Goal: Find specific page/section: Find specific page/section

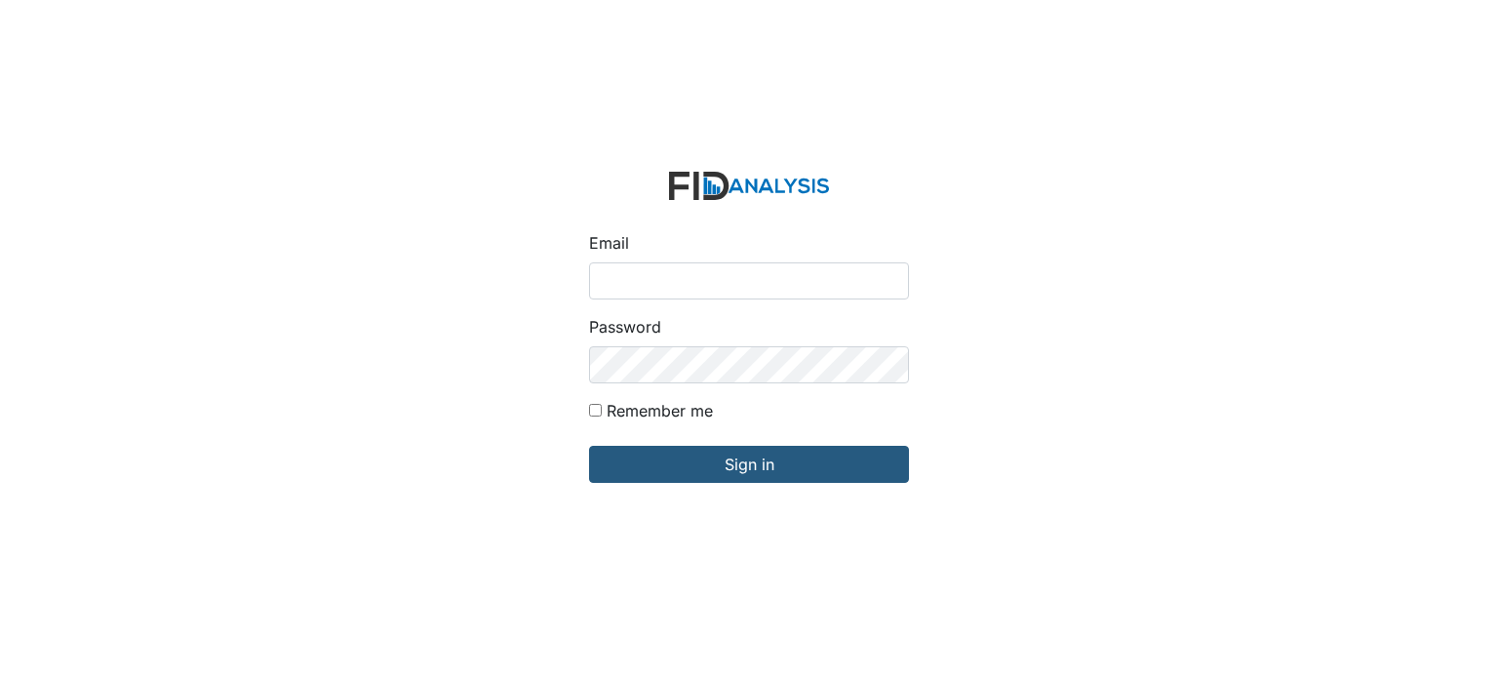
click at [646, 279] on input "Email" at bounding box center [749, 280] width 320 height 37
click at [741, 280] on input "Email" at bounding box center [749, 280] width 320 height 37
type input "[EMAIL_ADDRESS][DOMAIN_NAME]"
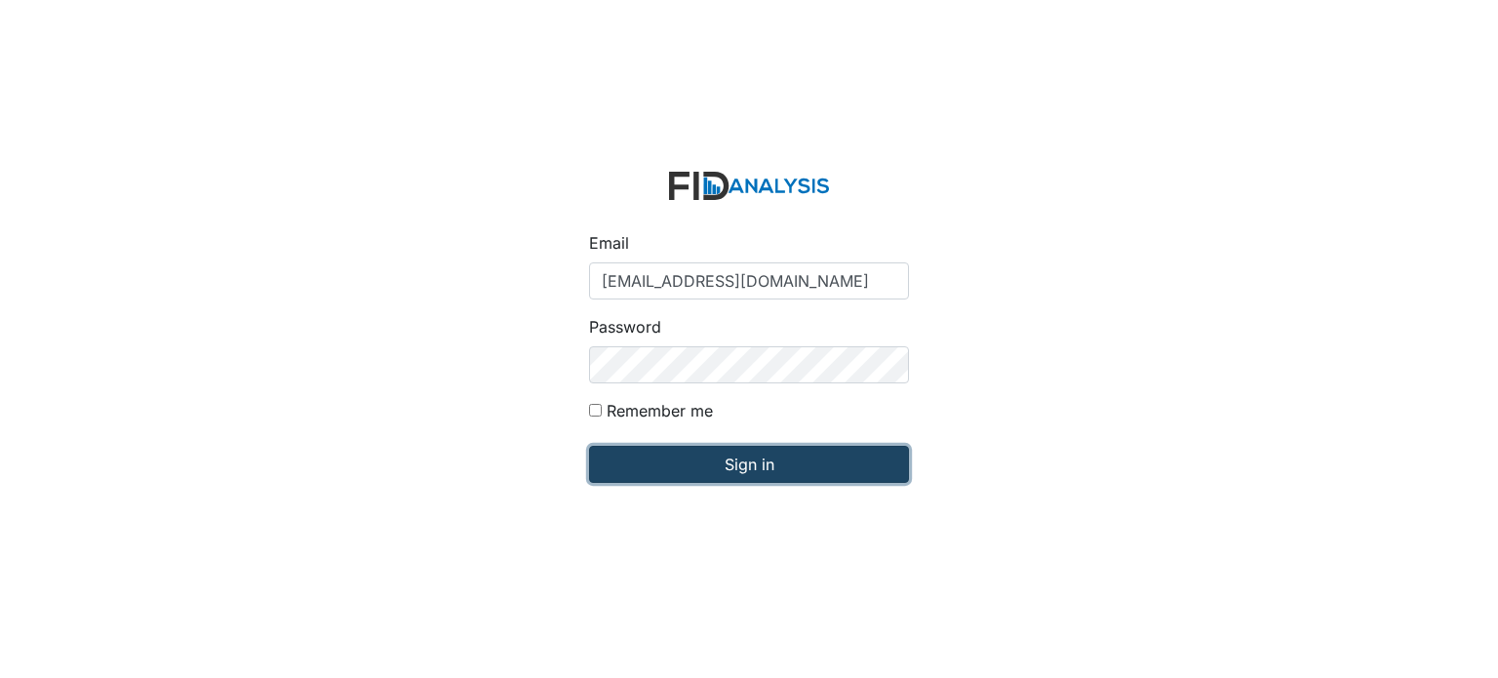
click at [795, 452] on input "Sign in" at bounding box center [749, 464] width 320 height 37
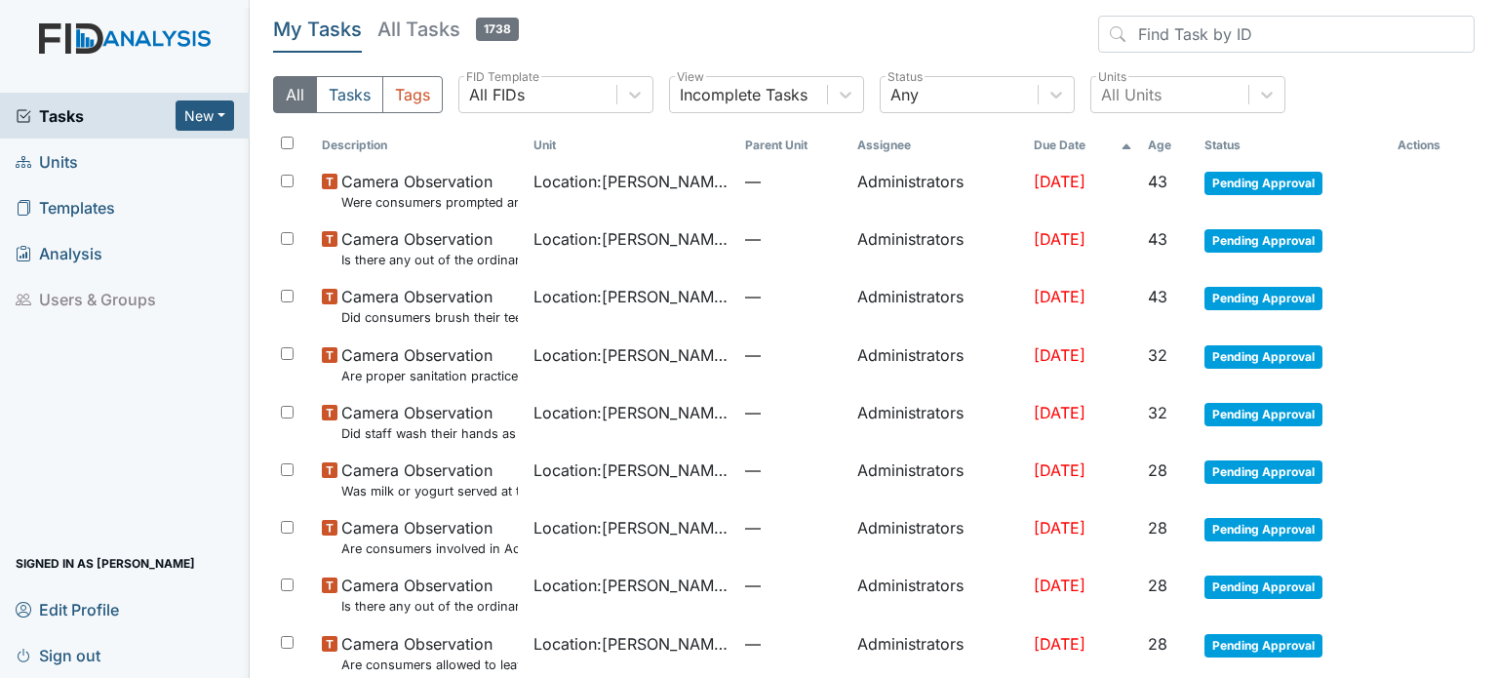
click at [61, 158] on span "Units" at bounding box center [47, 161] width 62 height 30
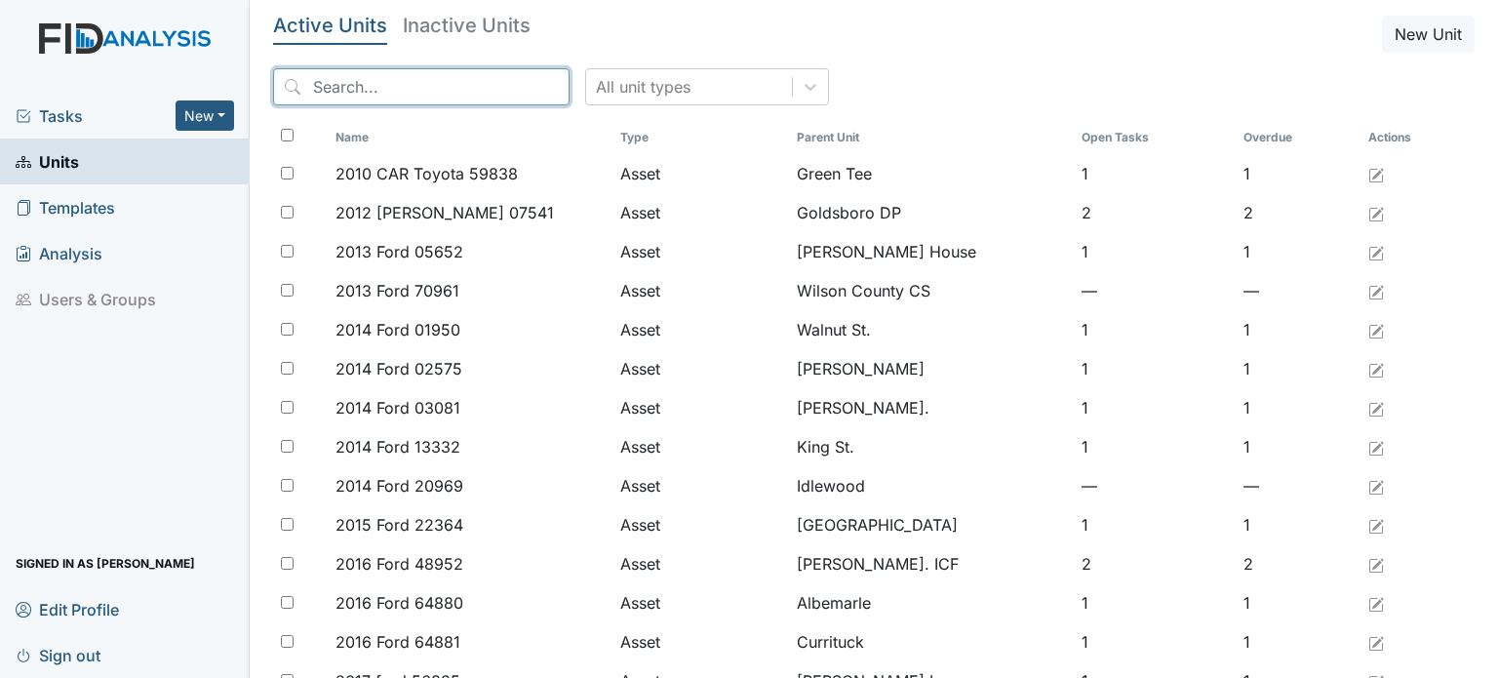
click at [379, 92] on input "search" at bounding box center [421, 86] width 296 height 37
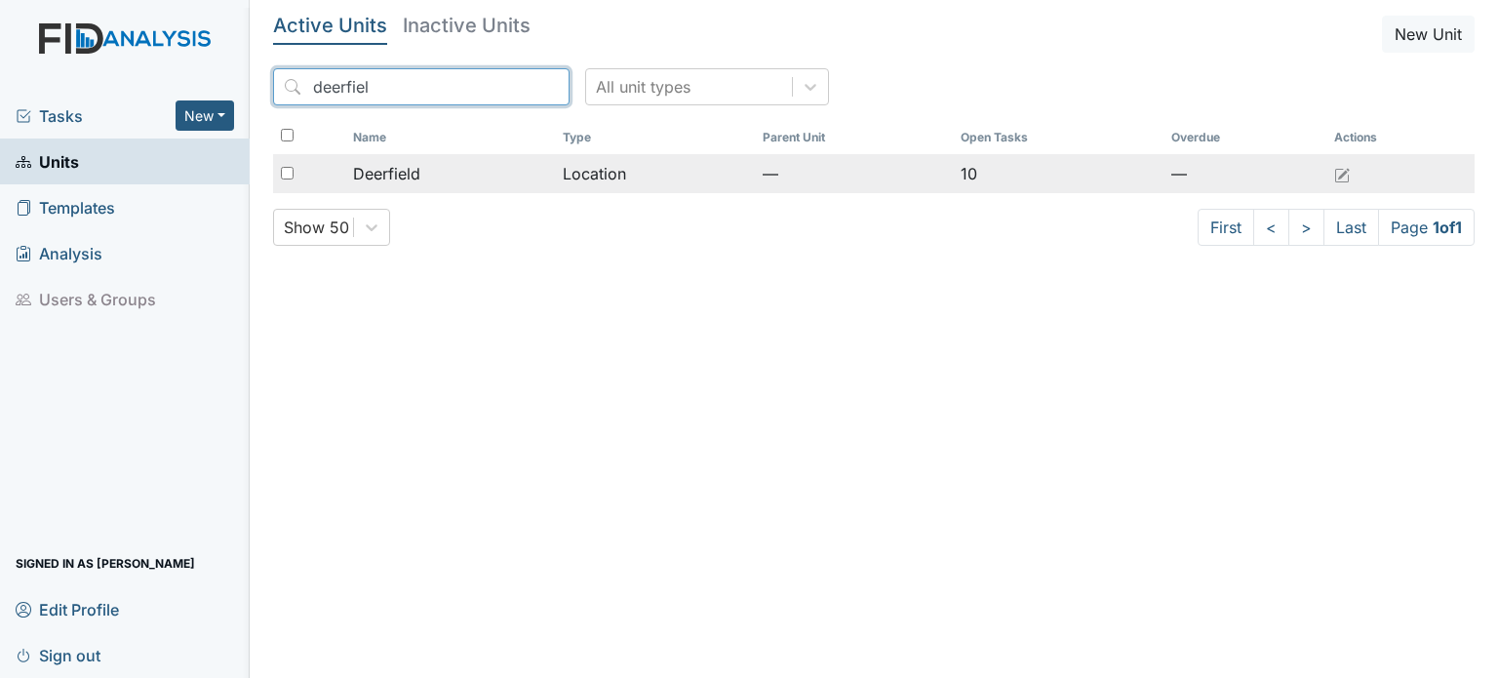
type input "deerfiel"
click at [610, 165] on td "Location" at bounding box center [655, 173] width 200 height 39
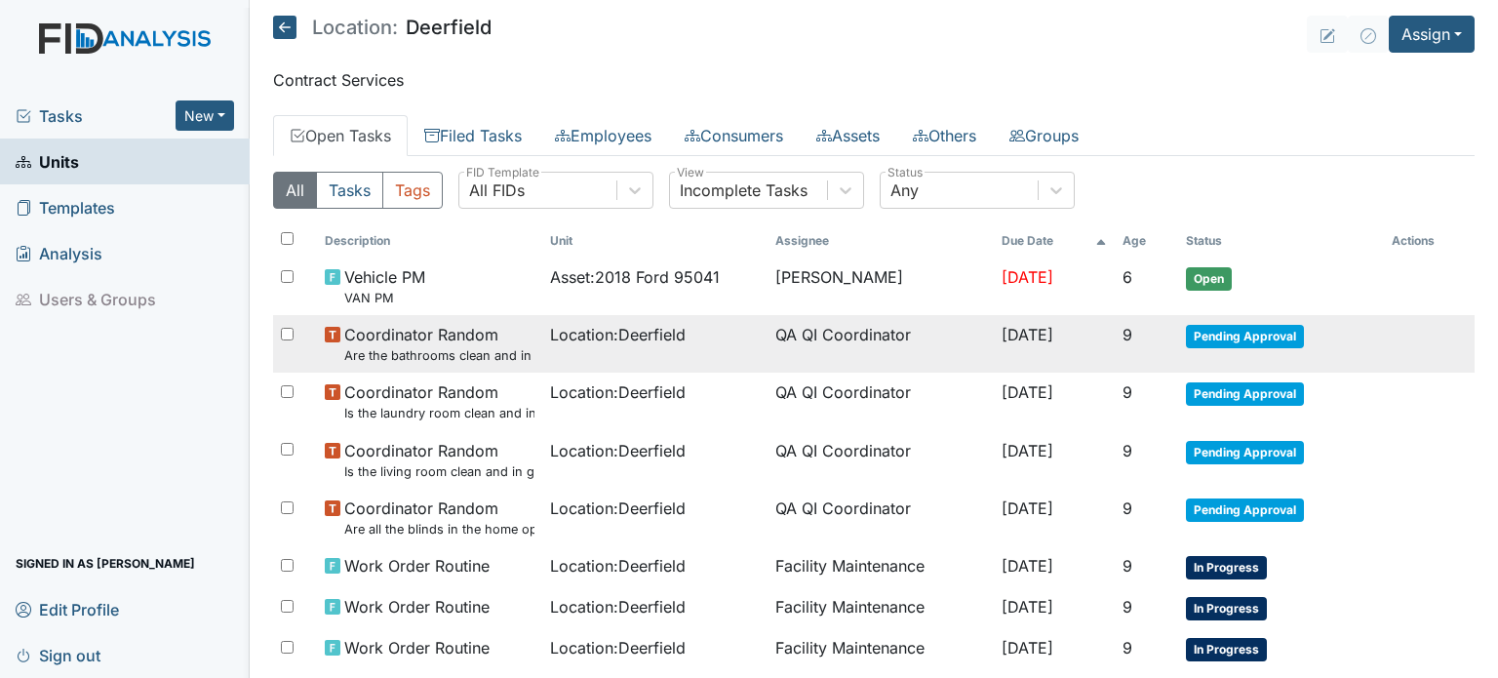
click at [636, 330] on span "Location : [GEOGRAPHIC_DATA]" at bounding box center [618, 334] width 136 height 23
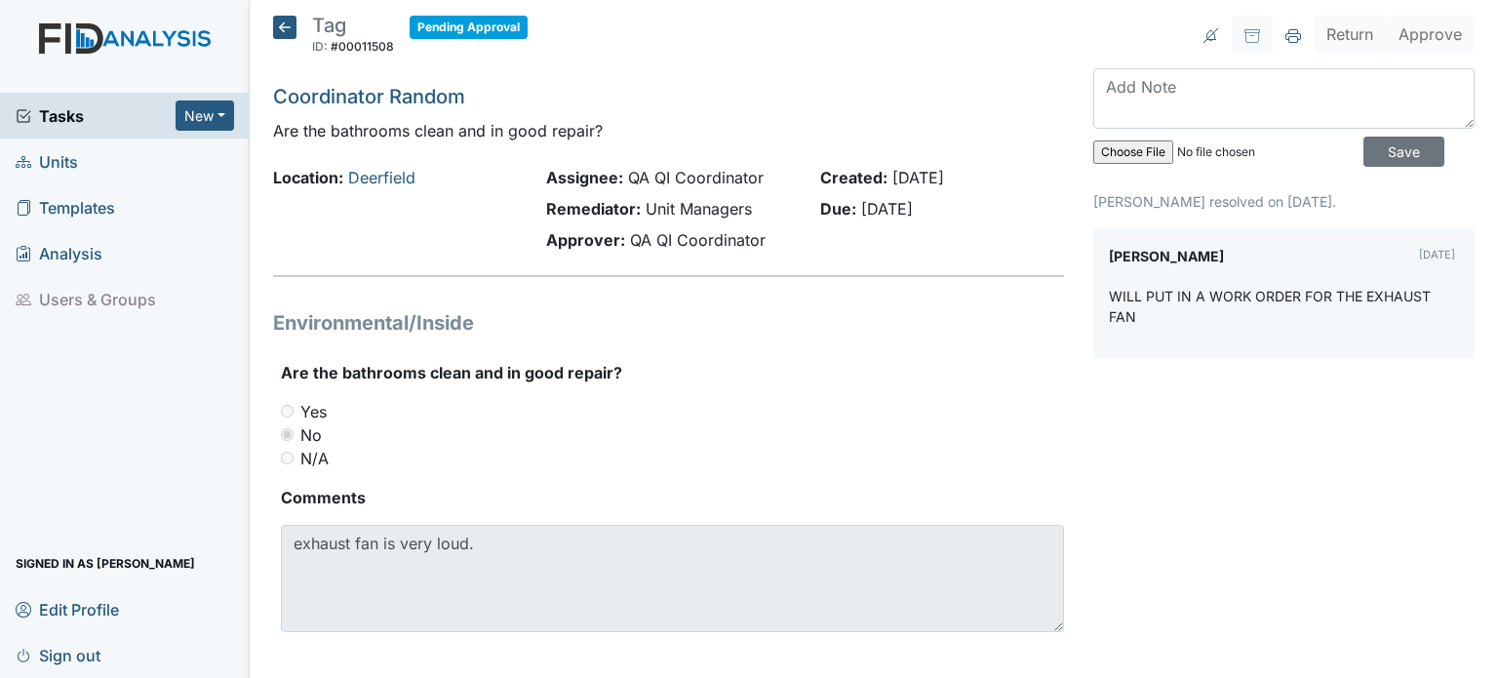
click at [285, 27] on icon at bounding box center [284, 27] width 23 height 23
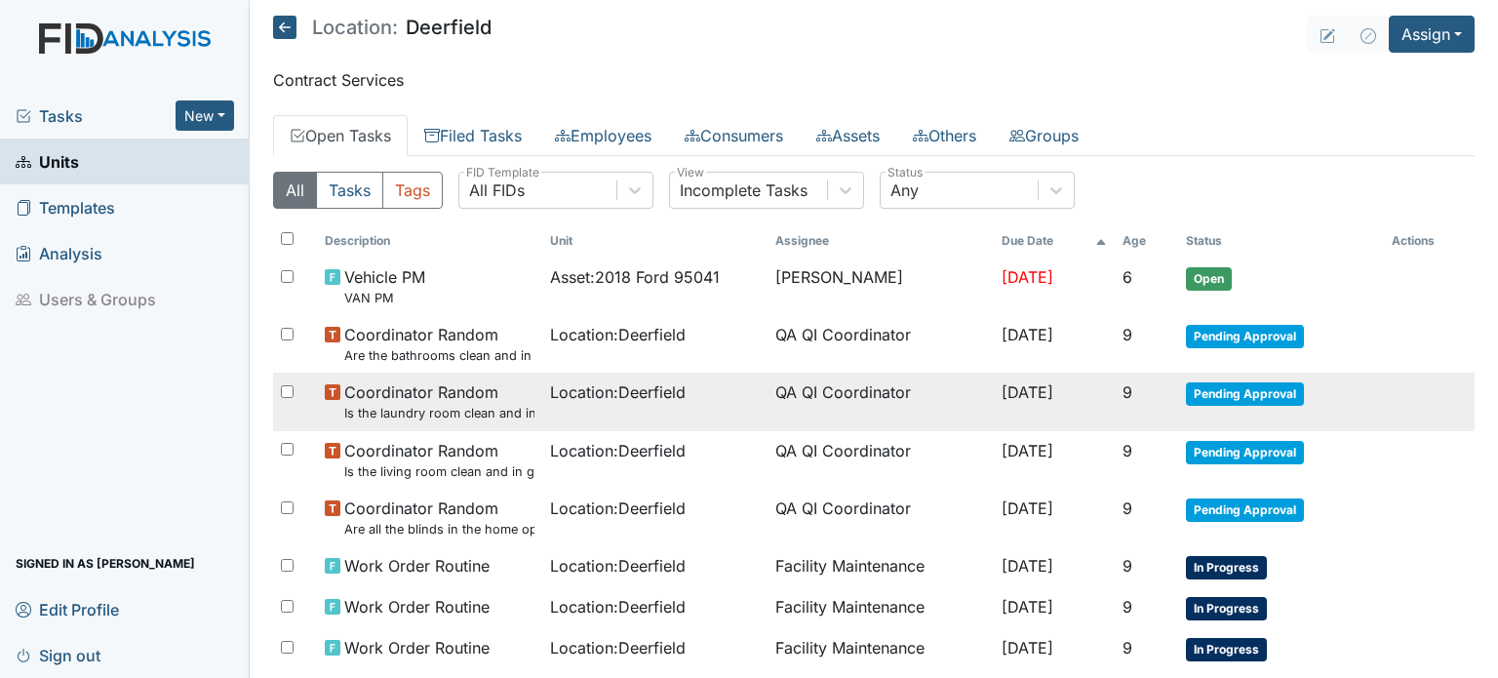
click at [496, 399] on span "Coordinator Random Is the laundry room clean and in good repair?" at bounding box center [439, 401] width 190 height 42
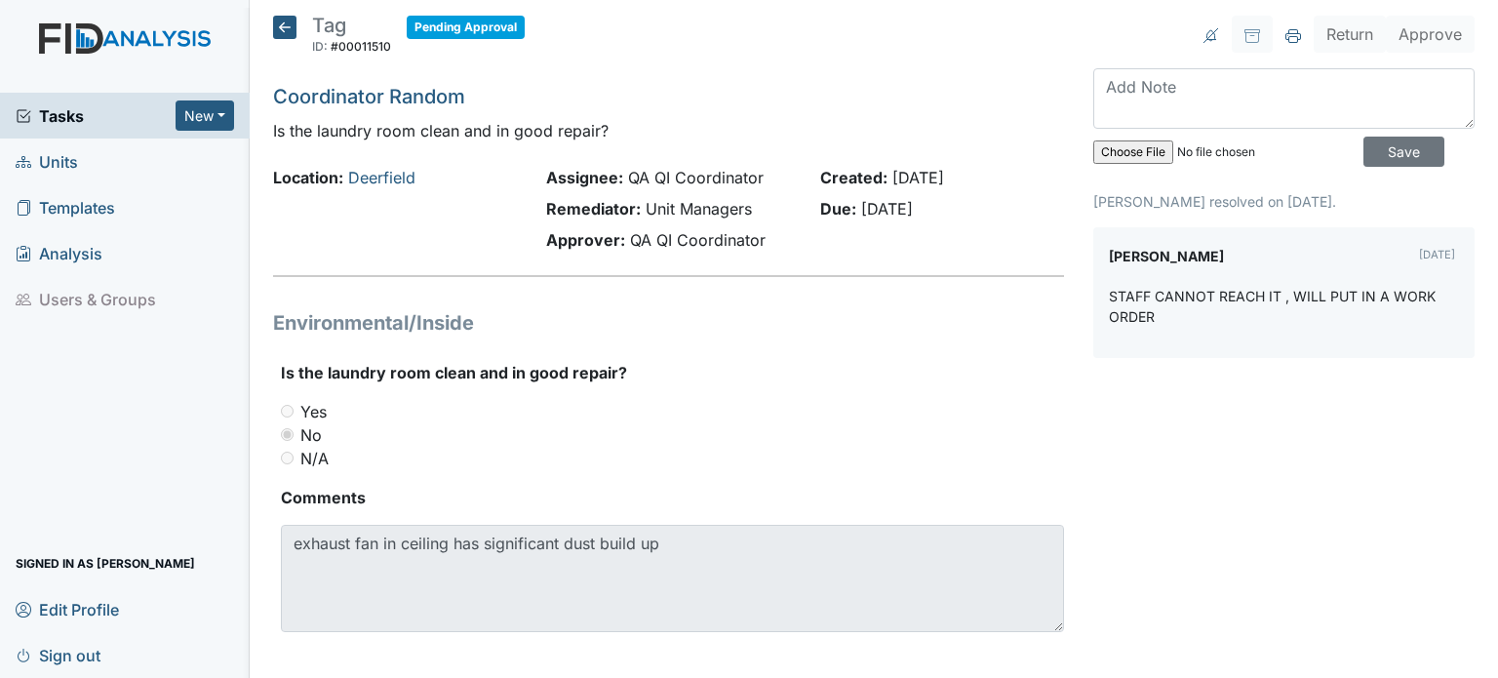
click at [283, 18] on icon at bounding box center [284, 27] width 23 height 23
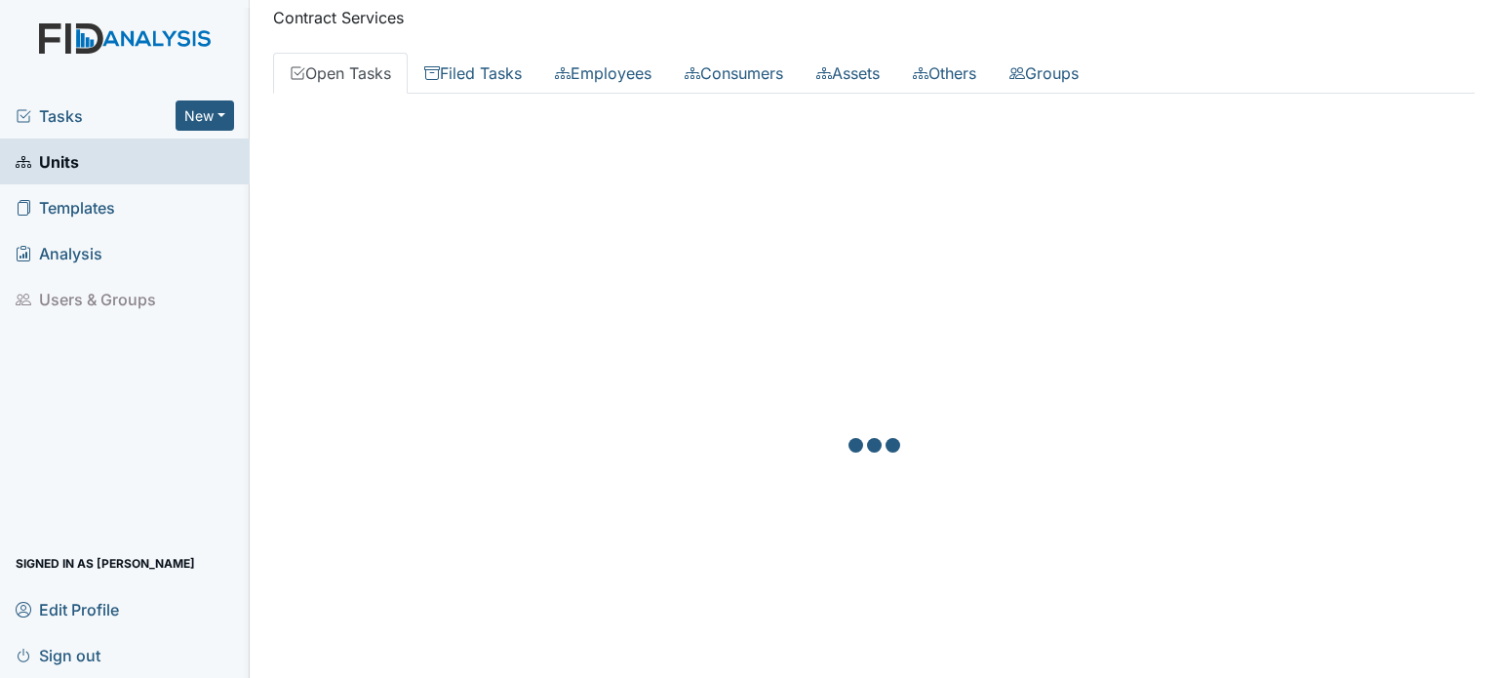
scroll to position [98, 0]
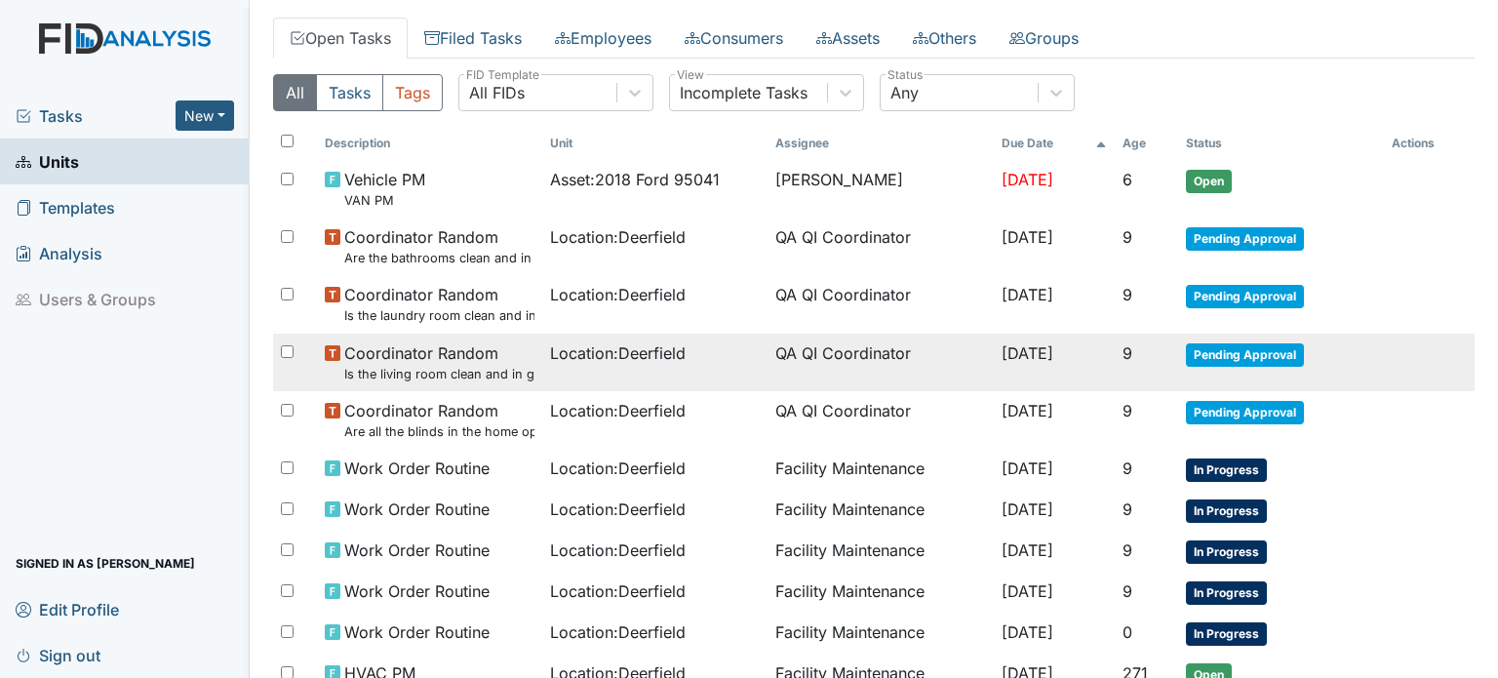
click at [421, 377] on small "Is the living room clean and in good repair?" at bounding box center [439, 374] width 190 height 19
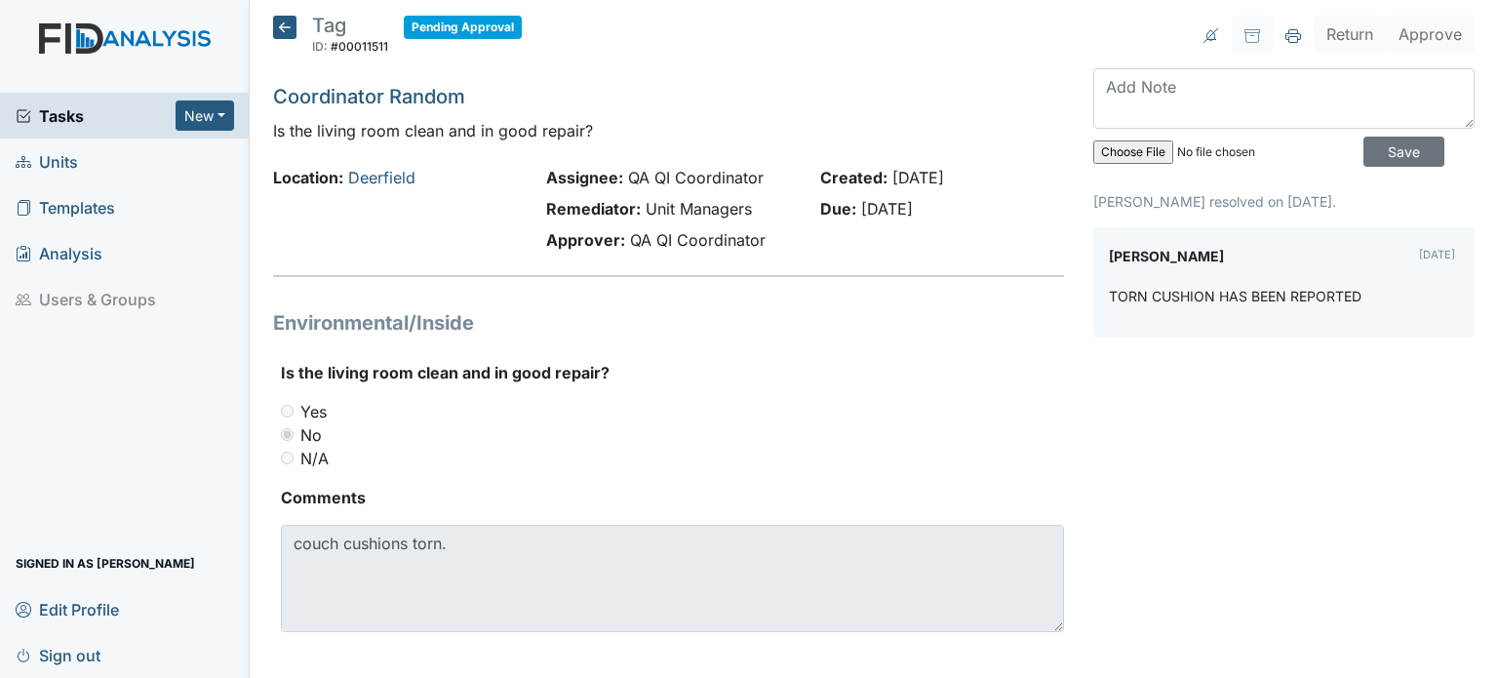
click at [279, 25] on icon at bounding box center [284, 27] width 23 height 23
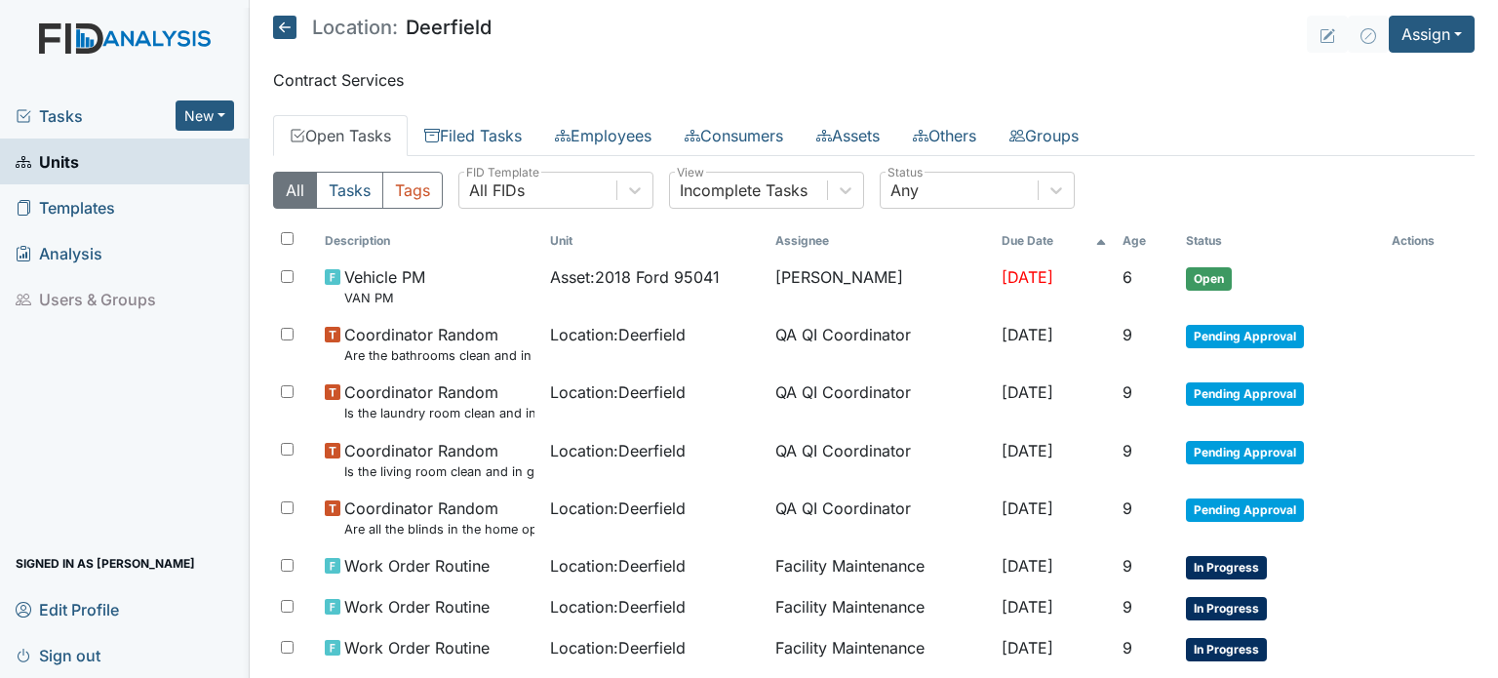
click at [601, 440] on span "Location : [GEOGRAPHIC_DATA]" at bounding box center [618, 450] width 136 height 23
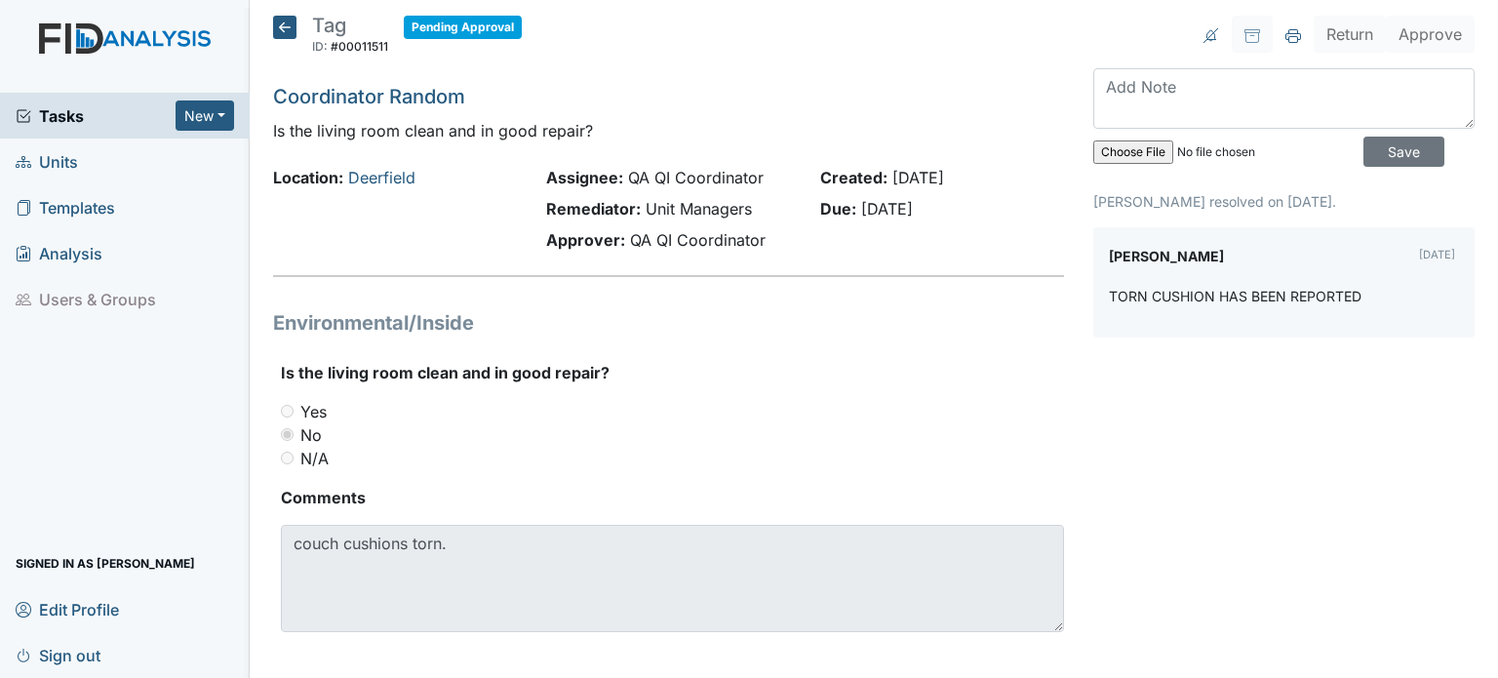
click at [290, 25] on icon at bounding box center [284, 27] width 23 height 23
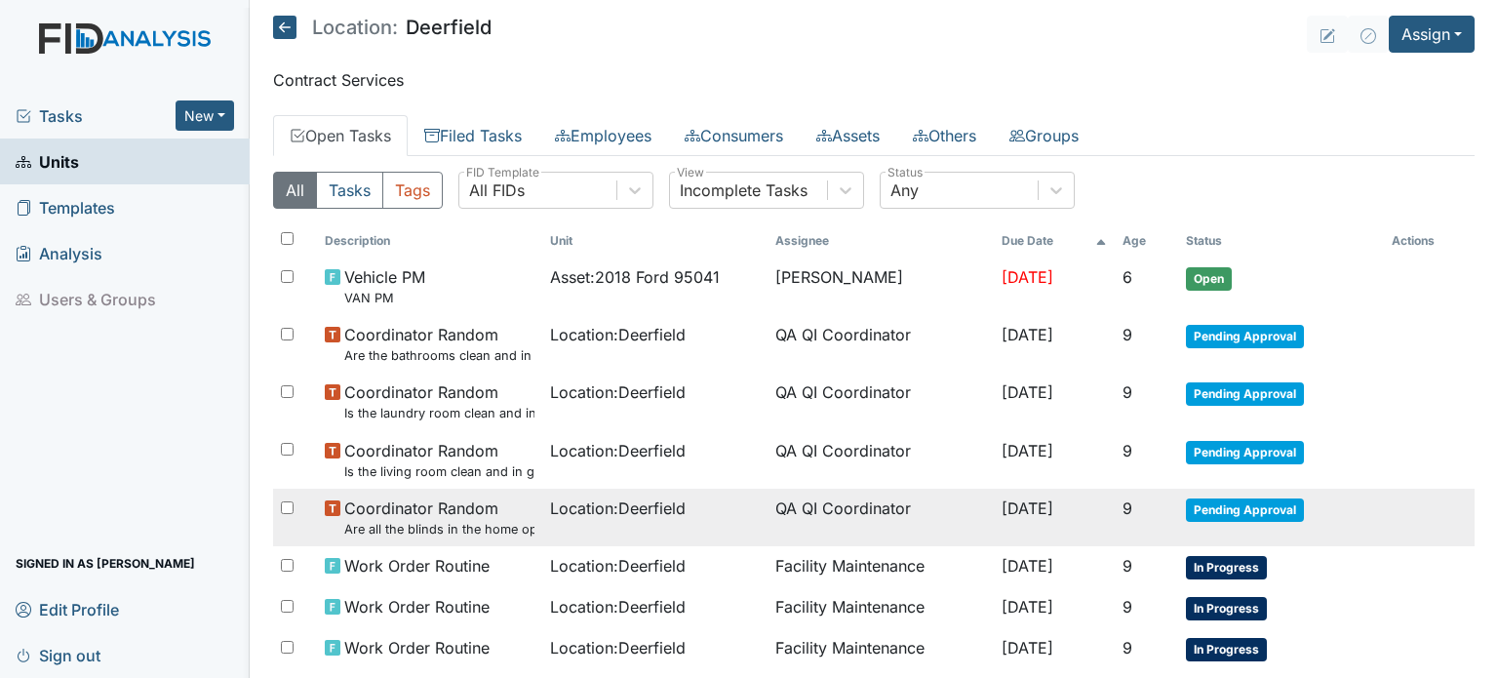
click at [434, 504] on span "Coordinator Random Are all the blinds in the home operational and clean?" at bounding box center [439, 517] width 190 height 42
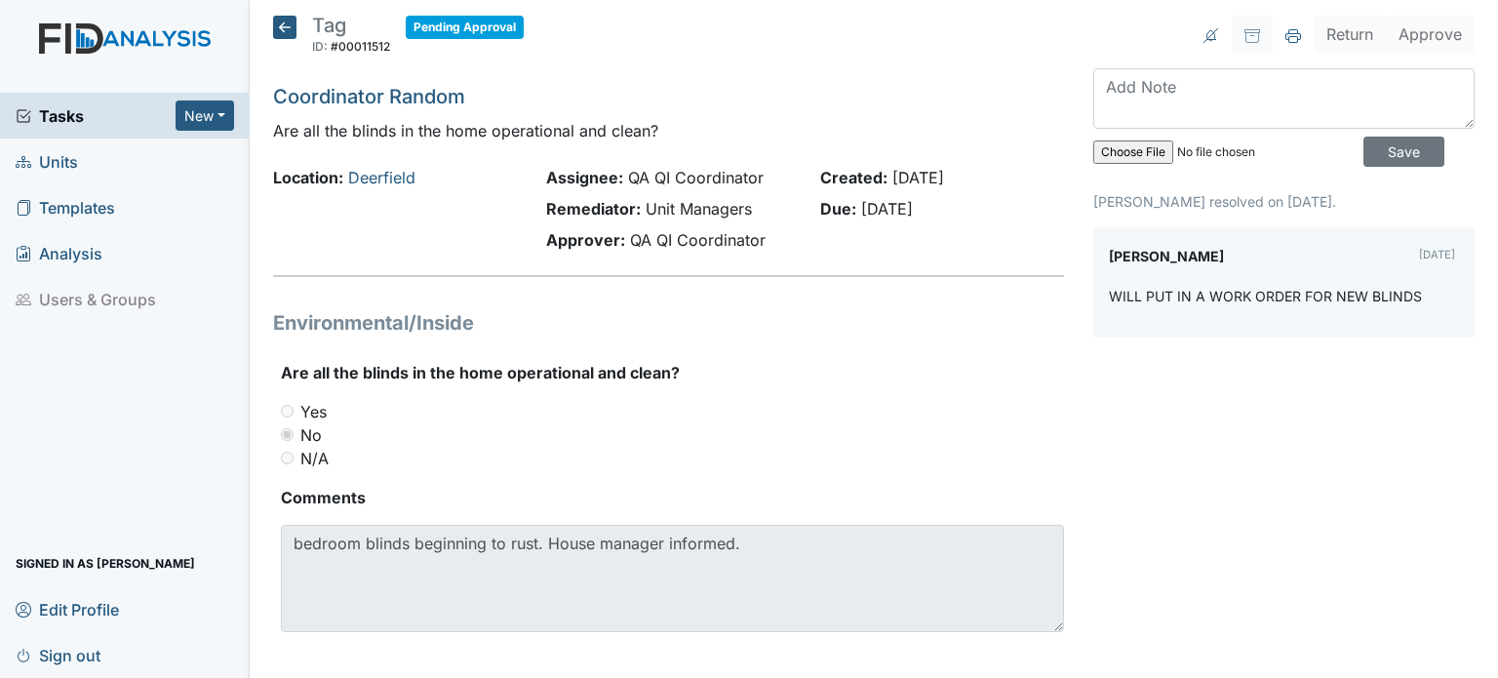
click at [281, 19] on icon at bounding box center [284, 27] width 23 height 23
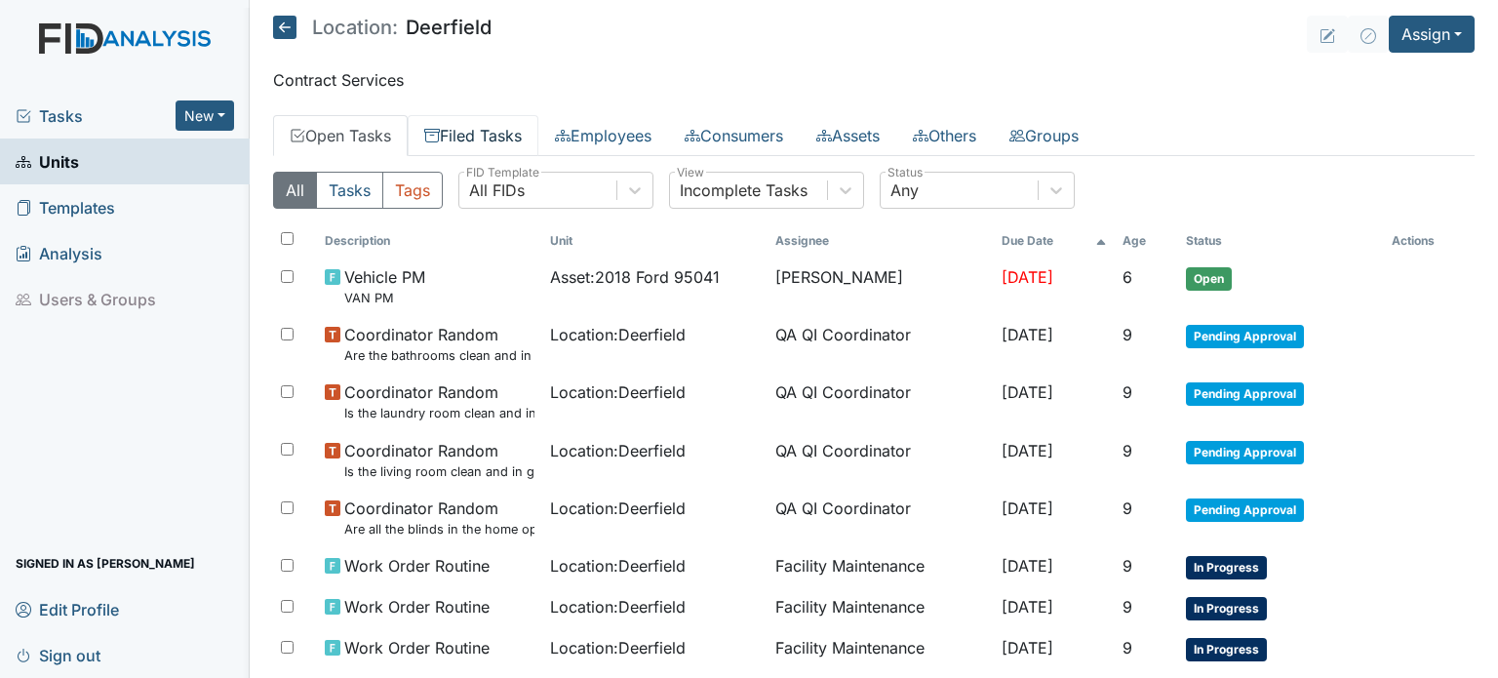
click at [503, 139] on link "Filed Tasks" at bounding box center [473, 135] width 131 height 41
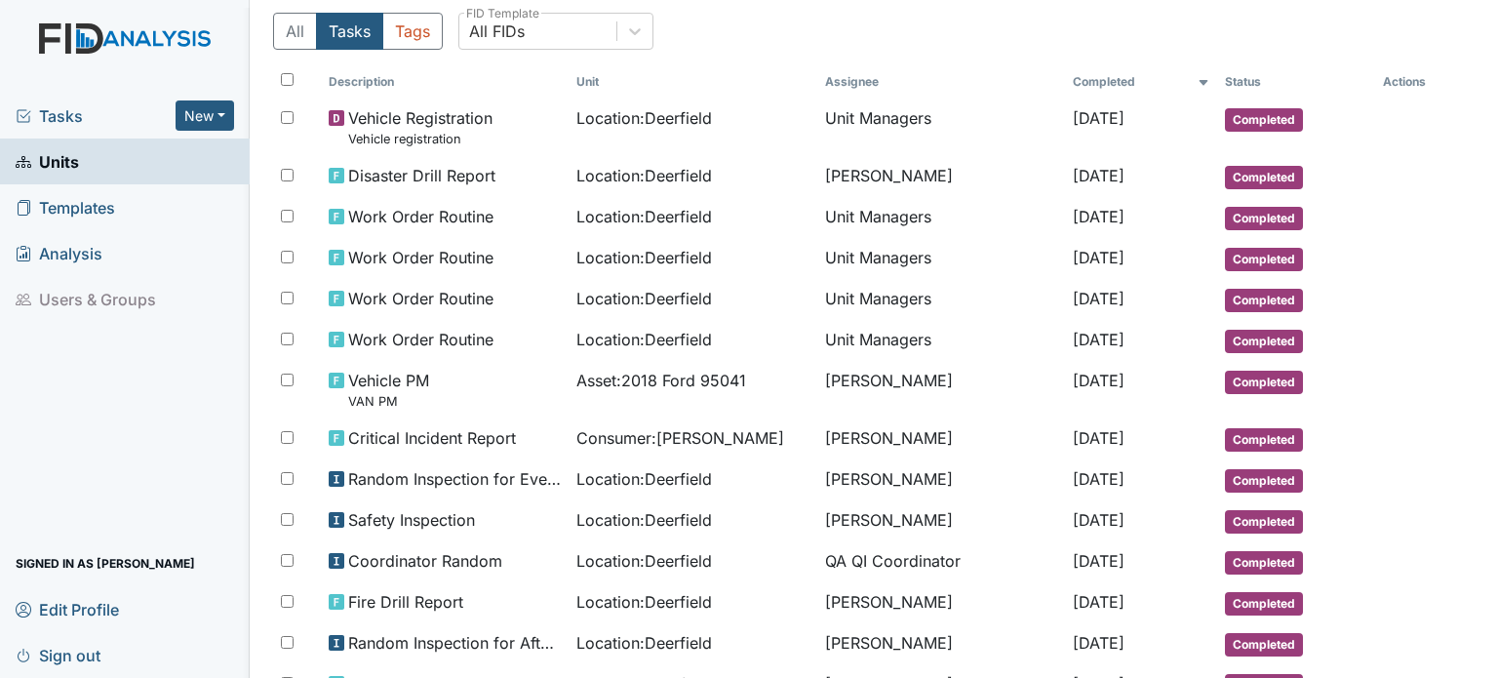
scroll to position [98, 0]
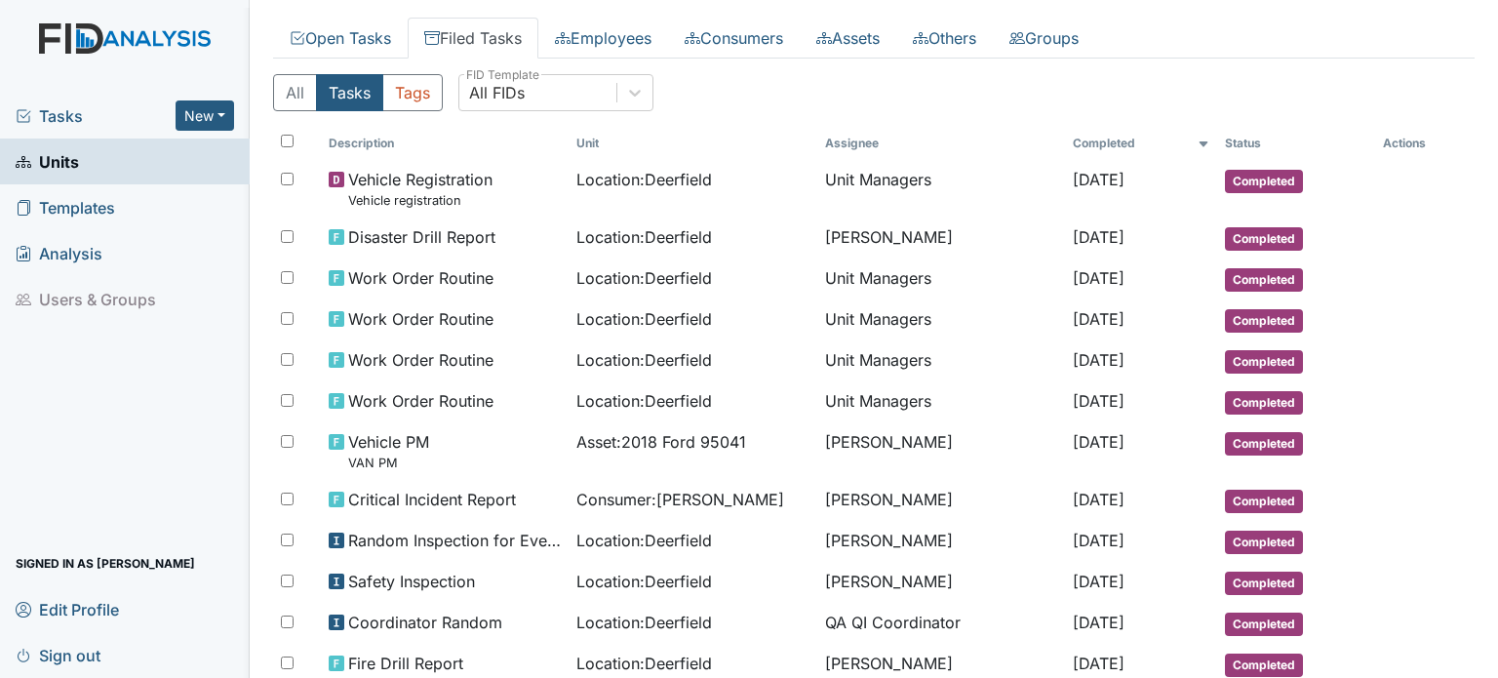
click at [83, 171] on link "Units" at bounding box center [125, 161] width 250 height 46
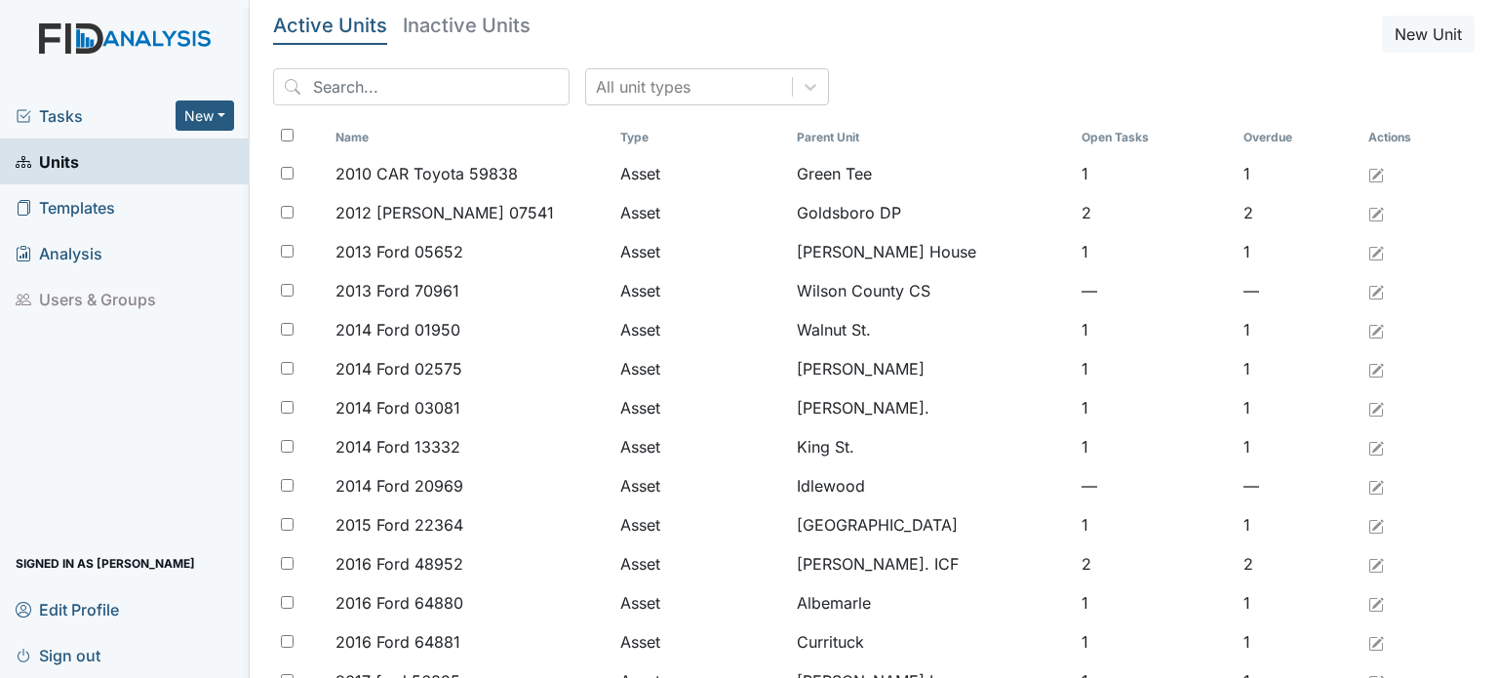
click at [59, 652] on span "Sign out" at bounding box center [58, 655] width 85 height 30
